Goal: Task Accomplishment & Management: Manage account settings

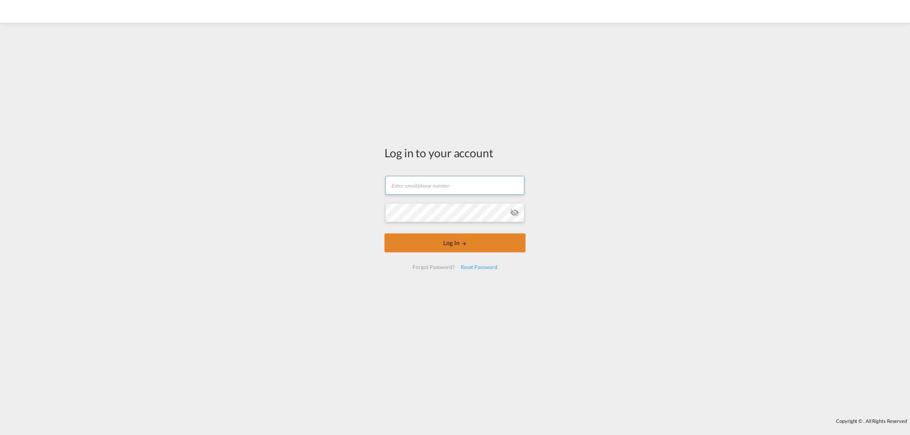
type input "[EMAIL_ADDRESS][DOMAIN_NAME]"
click at [444, 245] on button "Log In" at bounding box center [454, 243] width 141 height 19
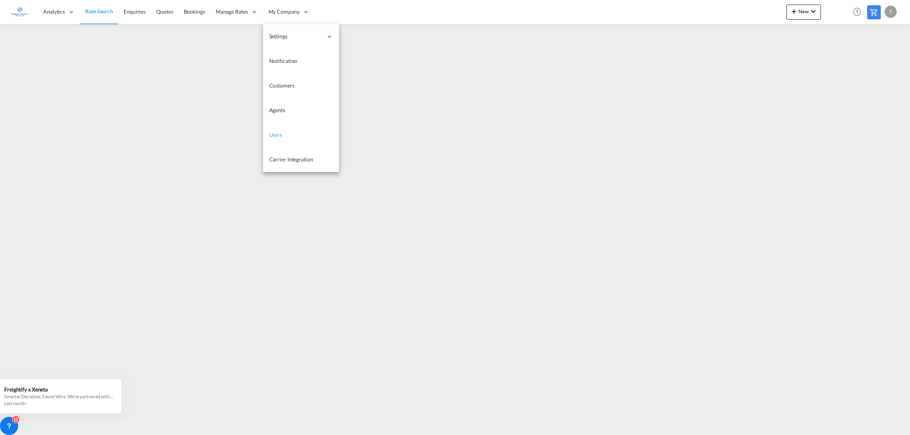
click at [277, 136] on span "Users" at bounding box center [275, 135] width 13 height 6
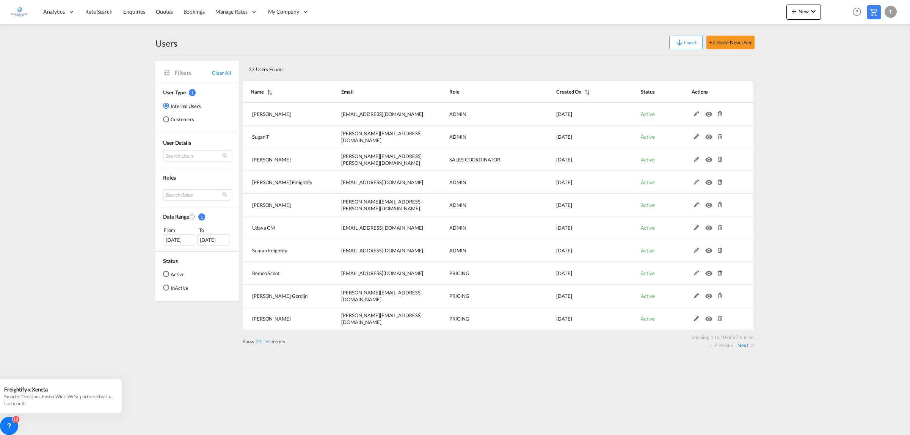
click at [741, 342] on link "Next" at bounding box center [745, 345] width 16 height 7
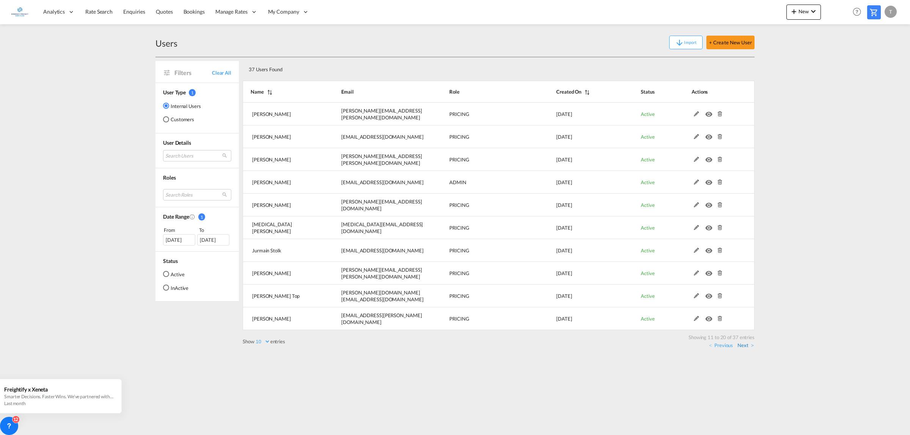
click at [739, 345] on link "Next" at bounding box center [745, 345] width 16 height 7
click at [738, 344] on link "Next" at bounding box center [745, 345] width 16 height 7
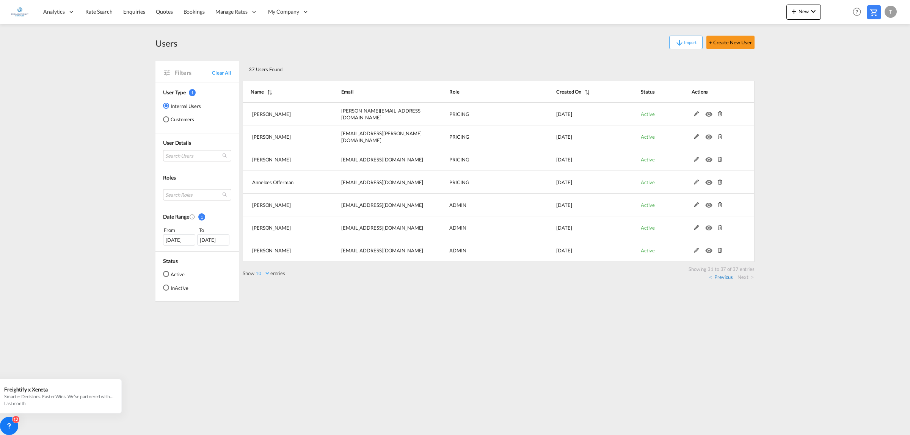
click at [720, 275] on link "Previous" at bounding box center [721, 277] width 24 height 7
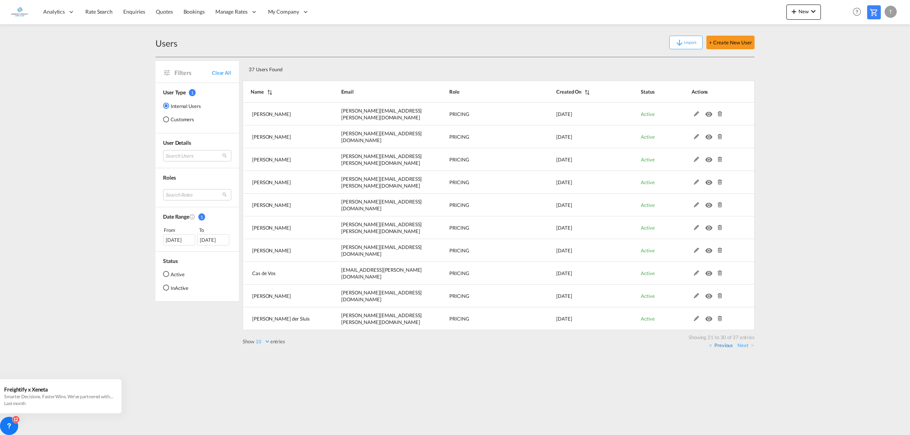
click at [719, 344] on link "Previous" at bounding box center [721, 345] width 24 height 7
click at [724, 343] on link "Previous" at bounding box center [721, 345] width 24 height 7
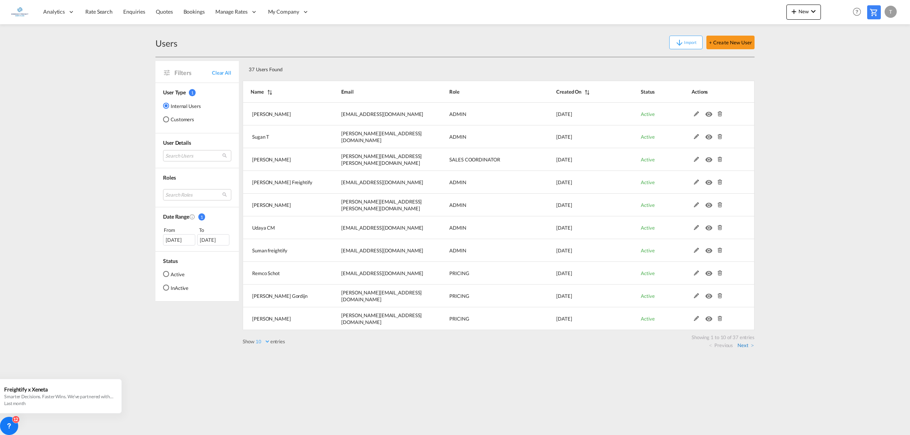
click at [745, 346] on link "Next" at bounding box center [745, 345] width 16 height 7
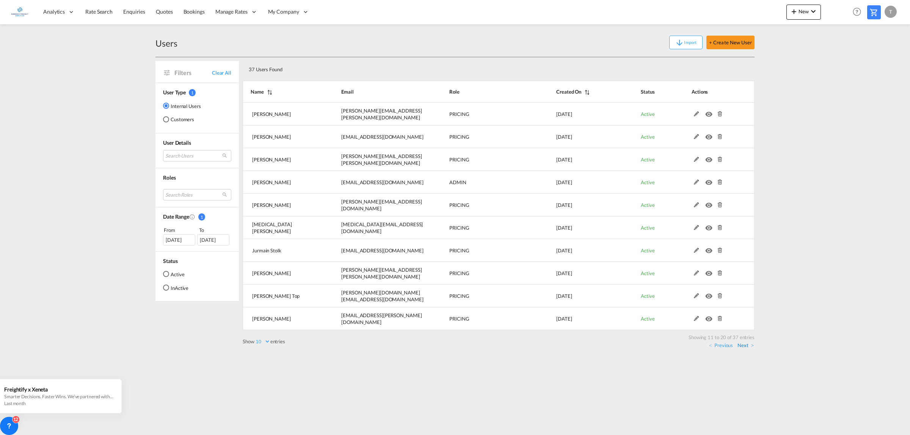
click at [744, 348] on link "Next" at bounding box center [745, 345] width 16 height 7
click at [742, 344] on link "Next" at bounding box center [745, 345] width 16 height 7
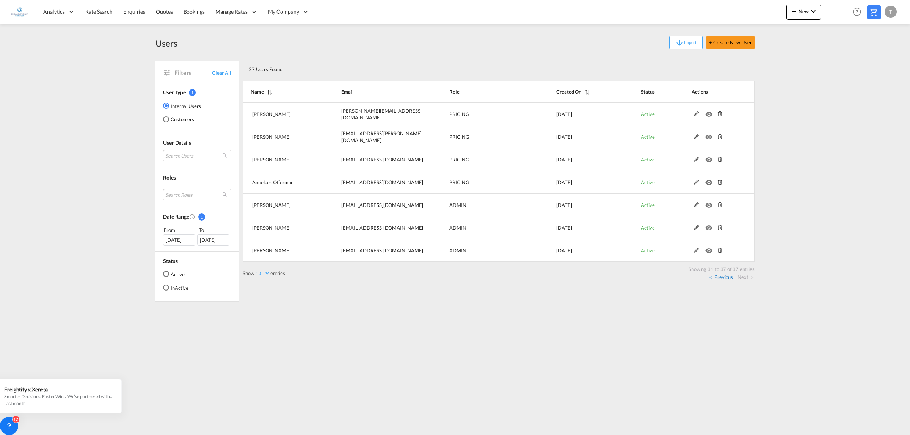
click at [717, 277] on link "Previous" at bounding box center [721, 277] width 24 height 7
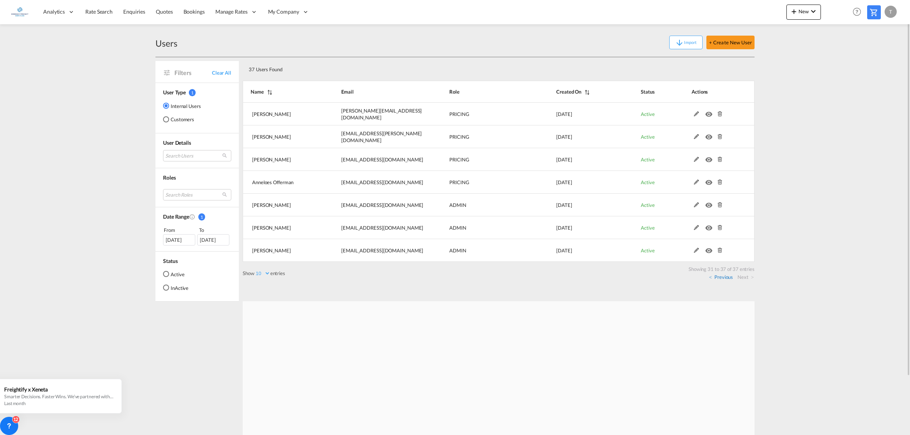
click at [717, 277] on link "Previous" at bounding box center [721, 277] width 24 height 7
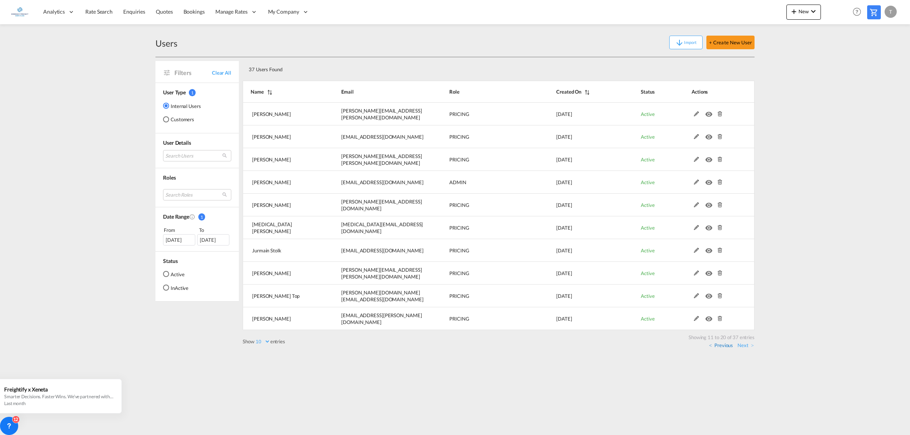
click at [720, 347] on link "Previous" at bounding box center [721, 345] width 24 height 7
